Goal: Navigation & Orientation: Find specific page/section

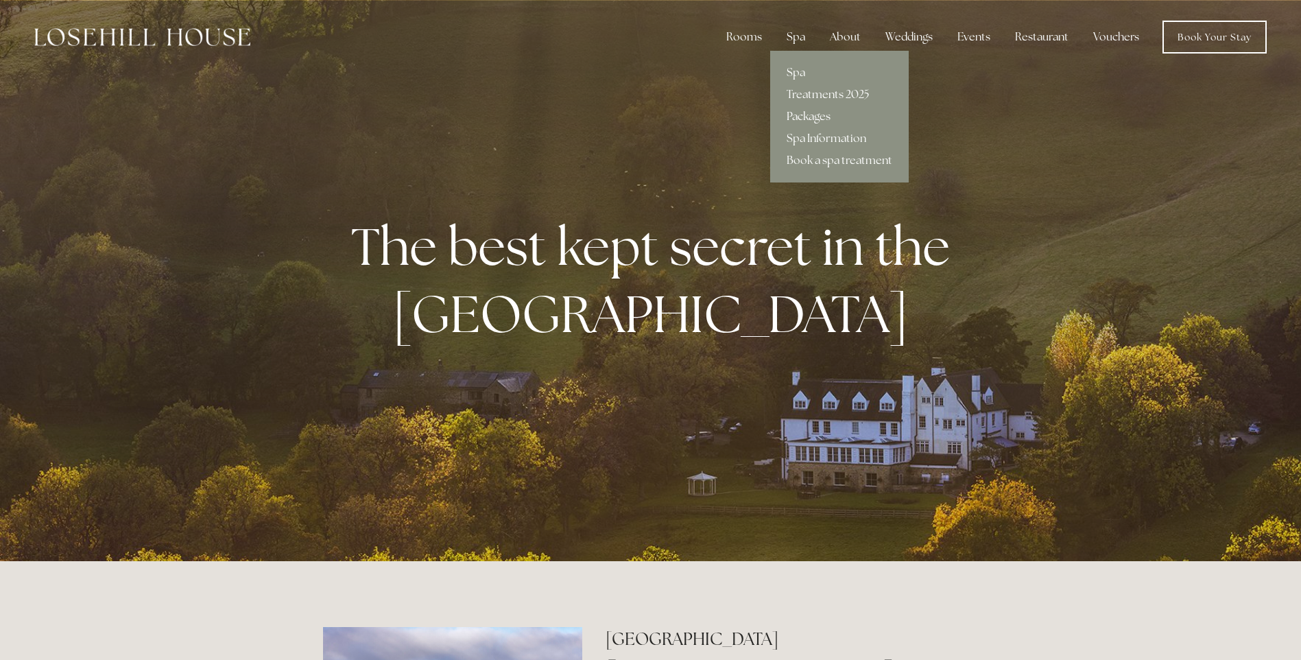
click at [809, 115] on link "Packages" at bounding box center [839, 117] width 139 height 22
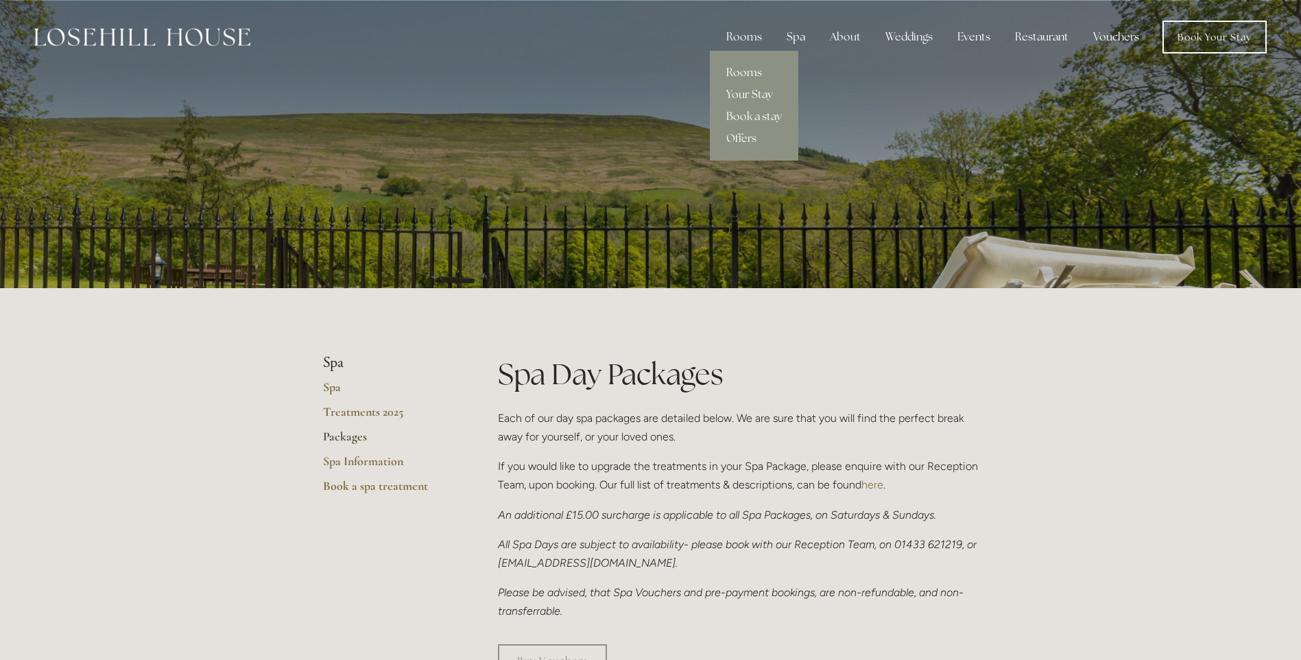
click at [744, 73] on link "Rooms" at bounding box center [754, 73] width 88 height 22
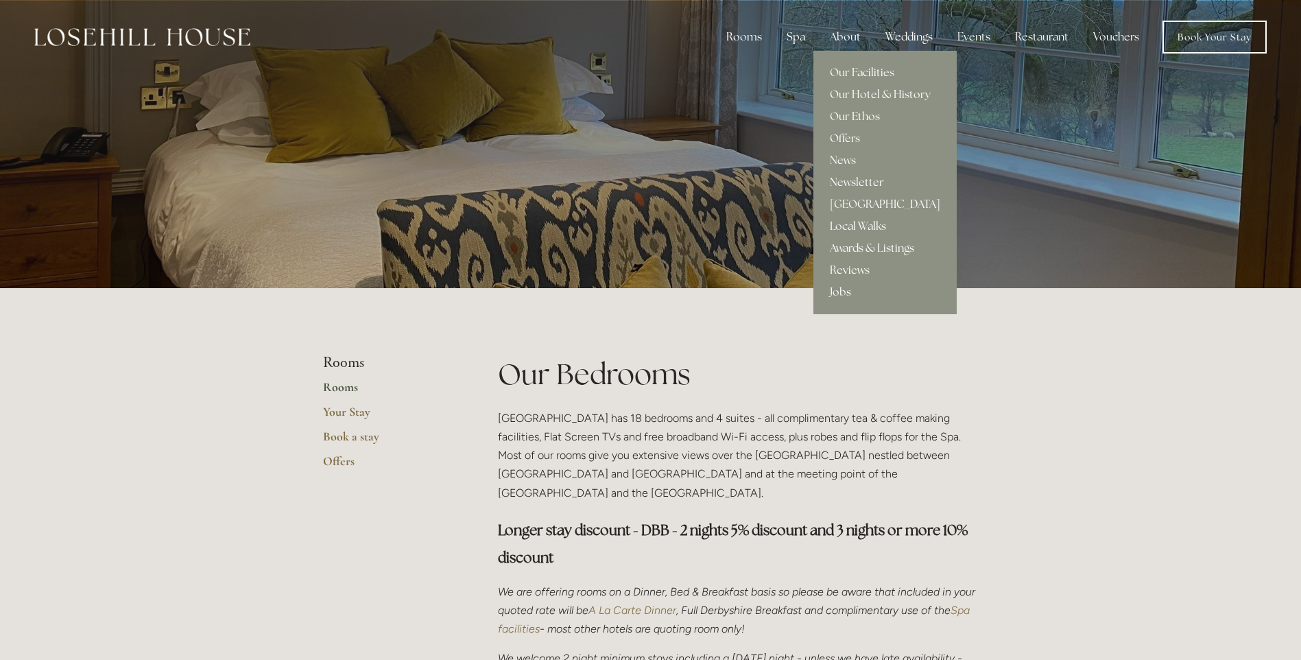
click at [857, 31] on div "About" at bounding box center [845, 36] width 53 height 27
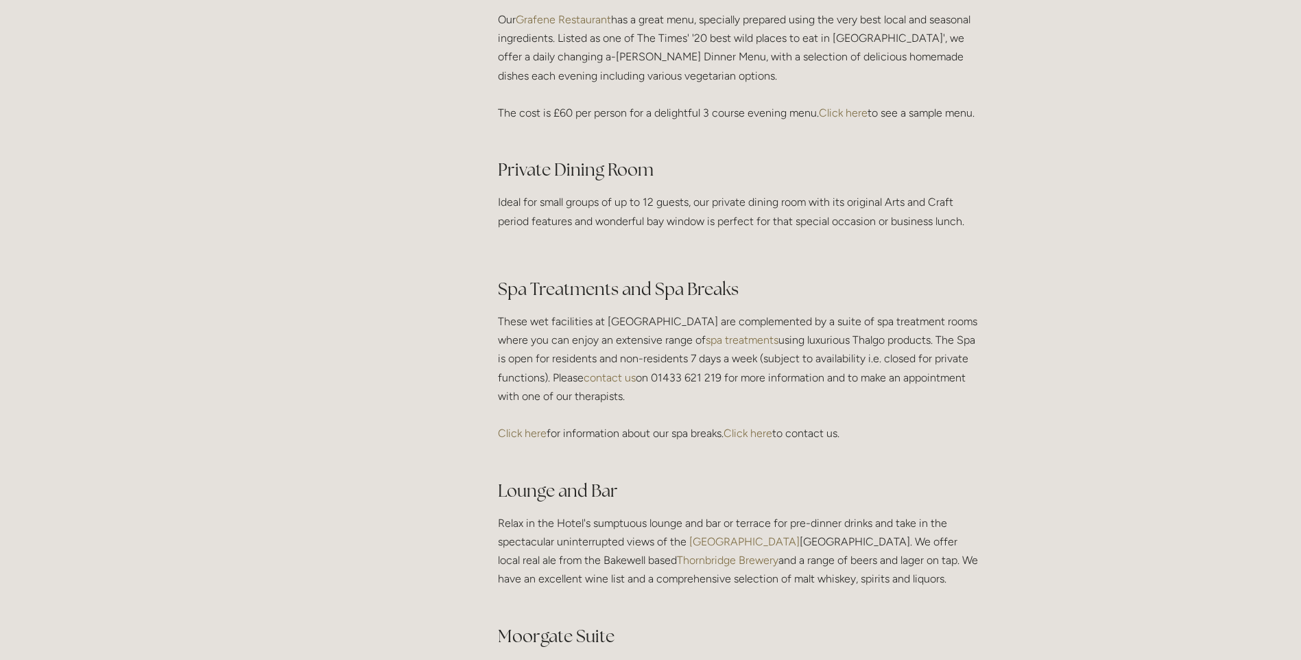
scroll to position [2469, 0]
